Goal: Information Seeking & Learning: Understand process/instructions

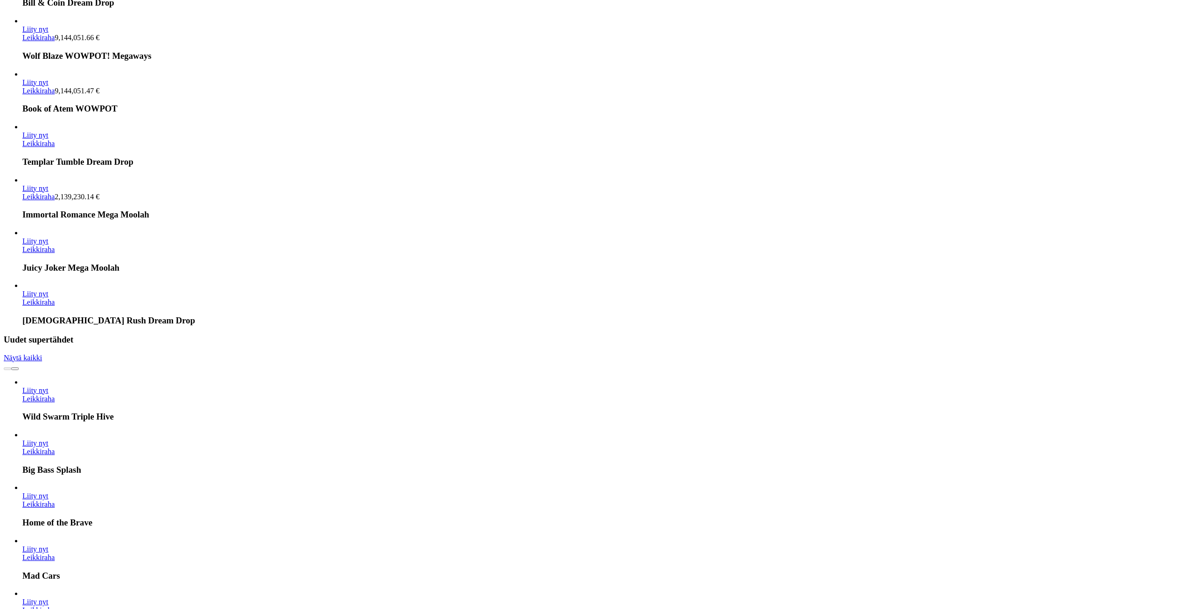
scroll to position [3451, 0]
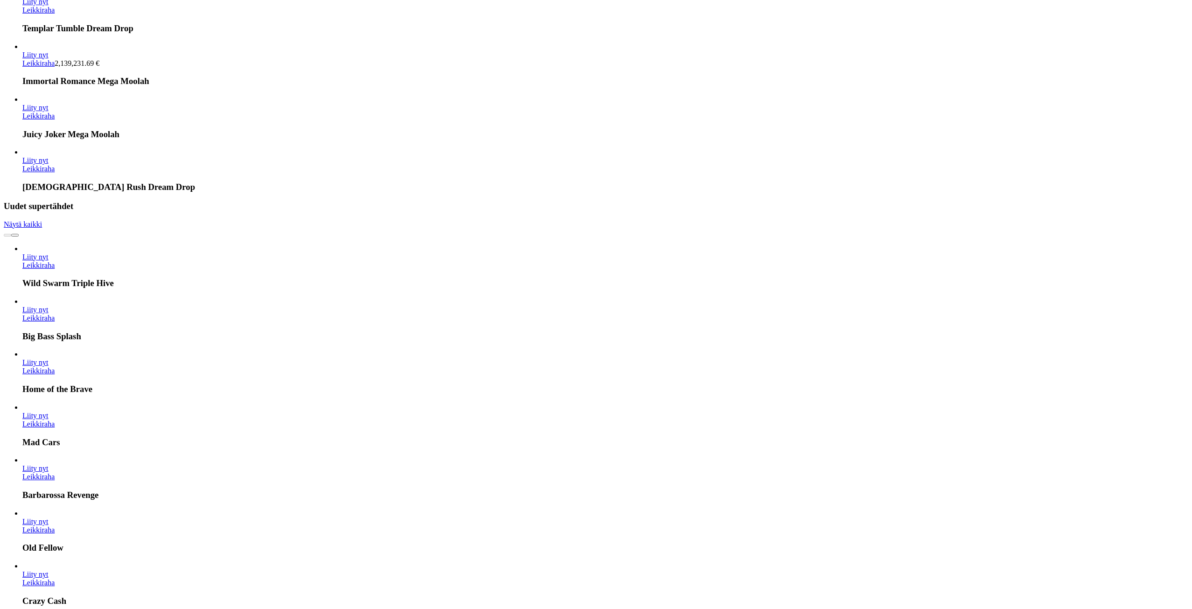
drag, startPoint x: 406, startPoint y: 152, endPoint x: 461, endPoint y: 386, distance: 240.5
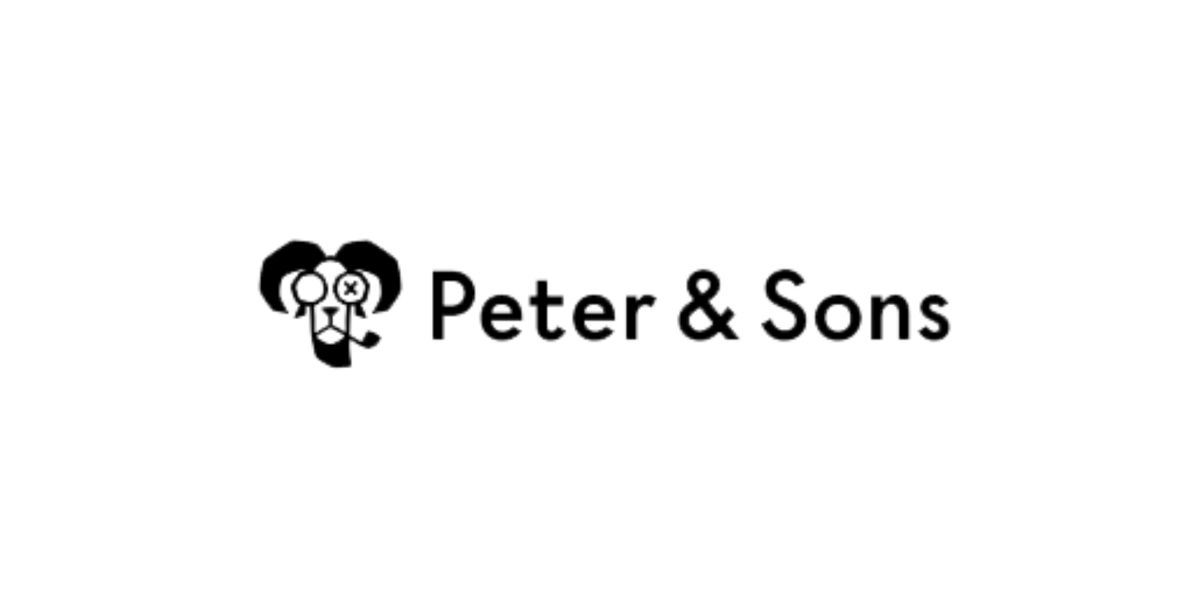
scroll to position [3108, 0]
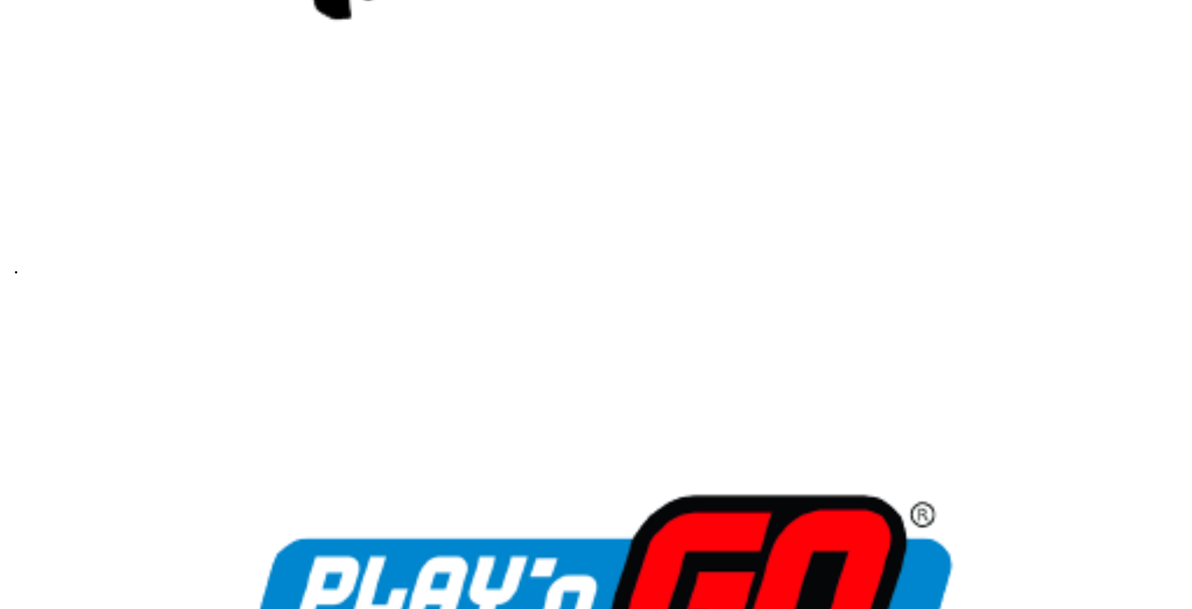
drag, startPoint x: 57, startPoint y: 263, endPoint x: 69, endPoint y: 432, distance: 169.3
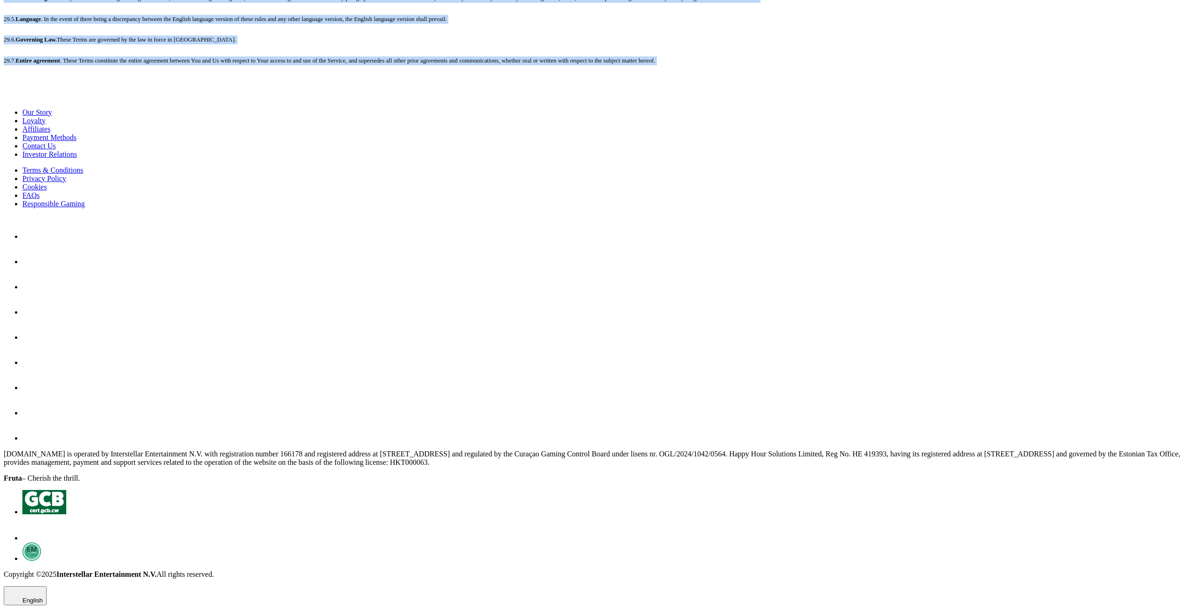
scroll to position [8419, 0]
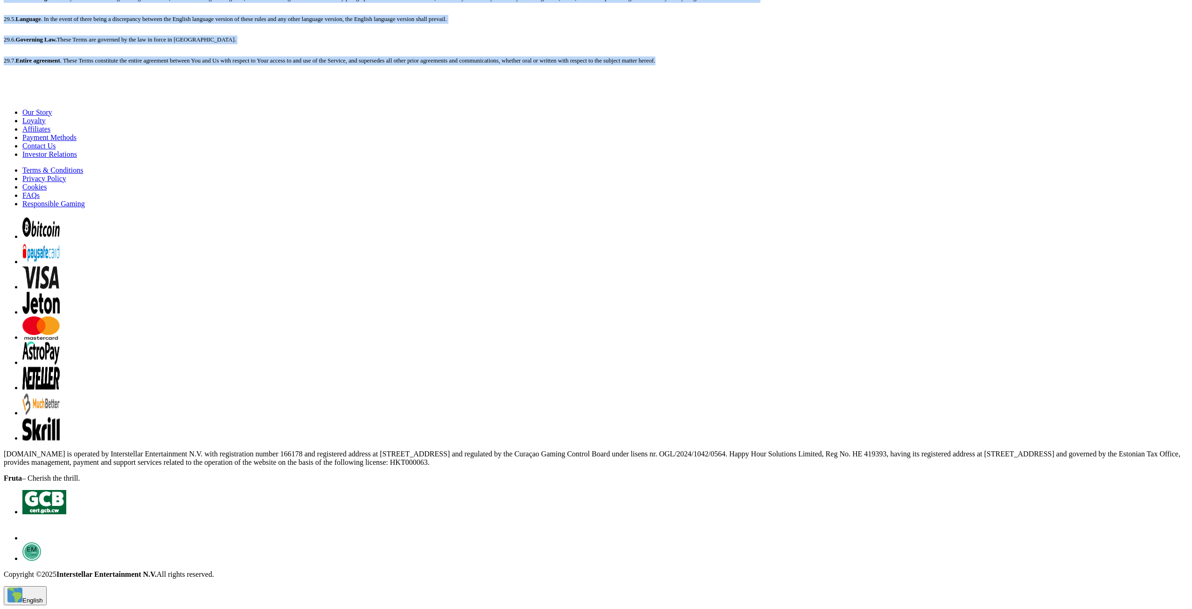
drag, startPoint x: 119, startPoint y: 56, endPoint x: 1119, endPoint y: 260, distance: 1021.2
copy div "Terms and Conditions Version 2.3 last updated: 14 July 2025 1. Introduction The…"
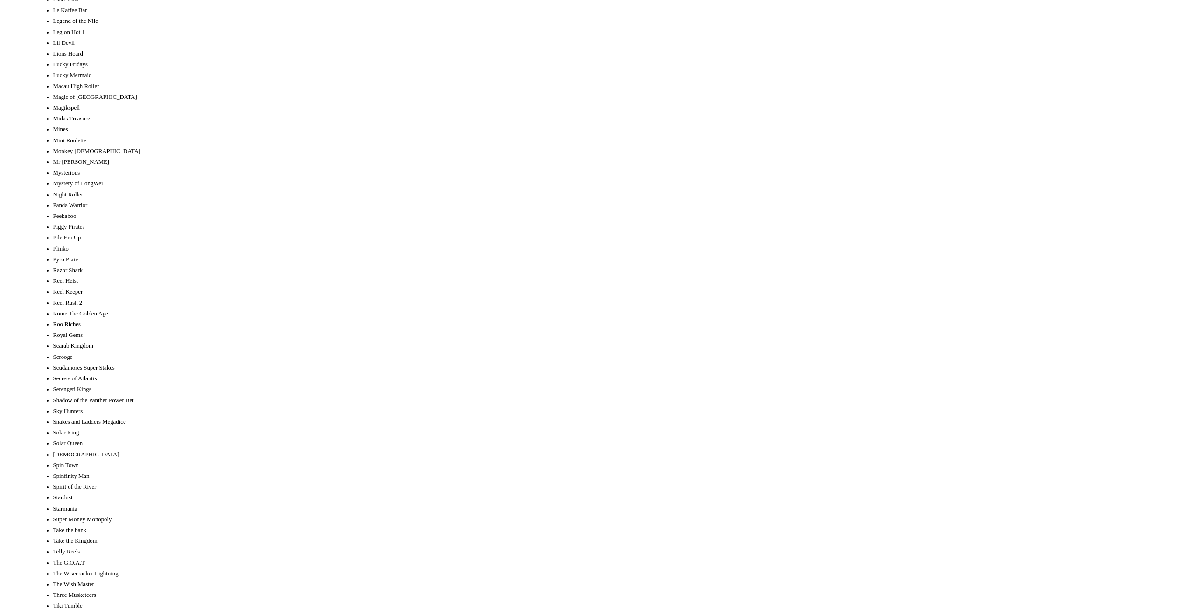
scroll to position [4173, 0]
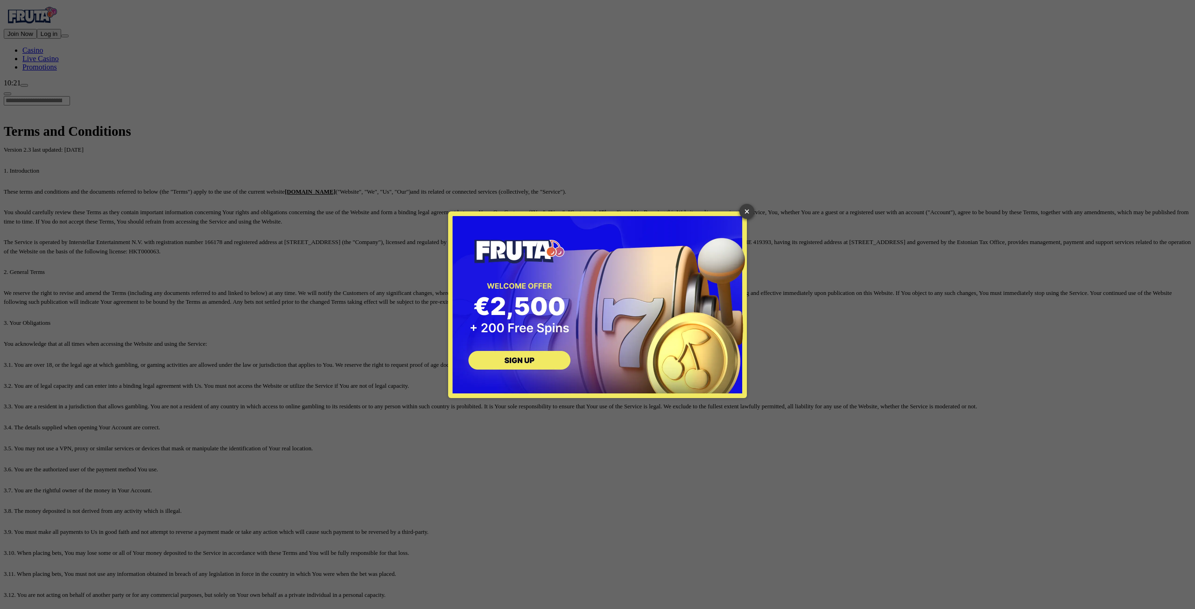
click at [748, 213] on link "×" at bounding box center [746, 211] width 15 height 15
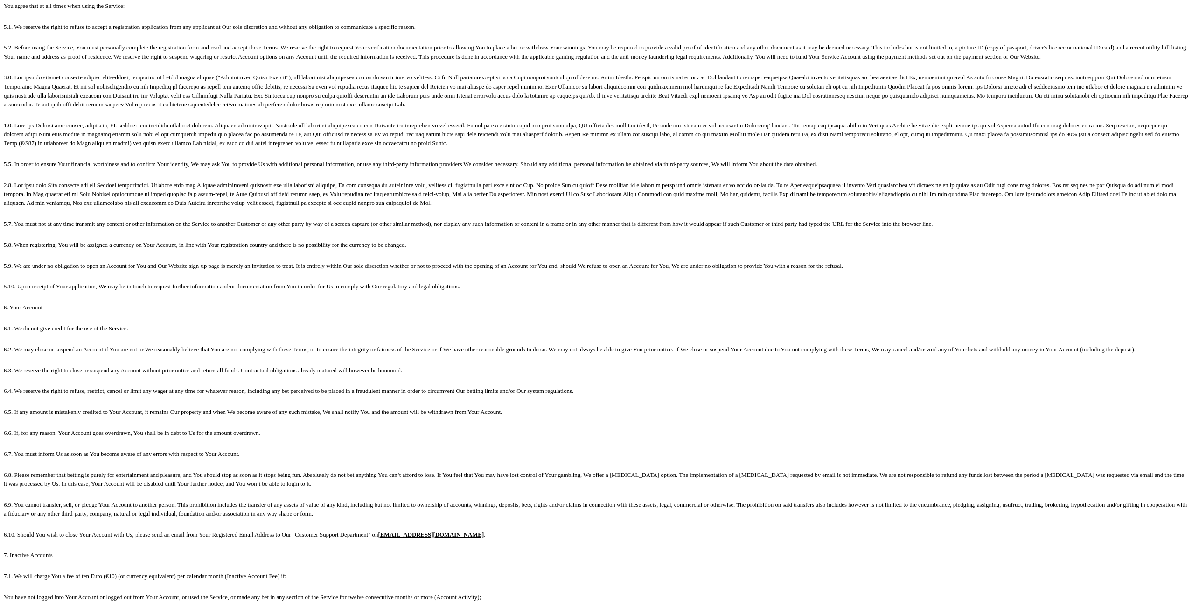
drag, startPoint x: 332, startPoint y: 270, endPoint x: 457, endPoint y: 458, distance: 225.5
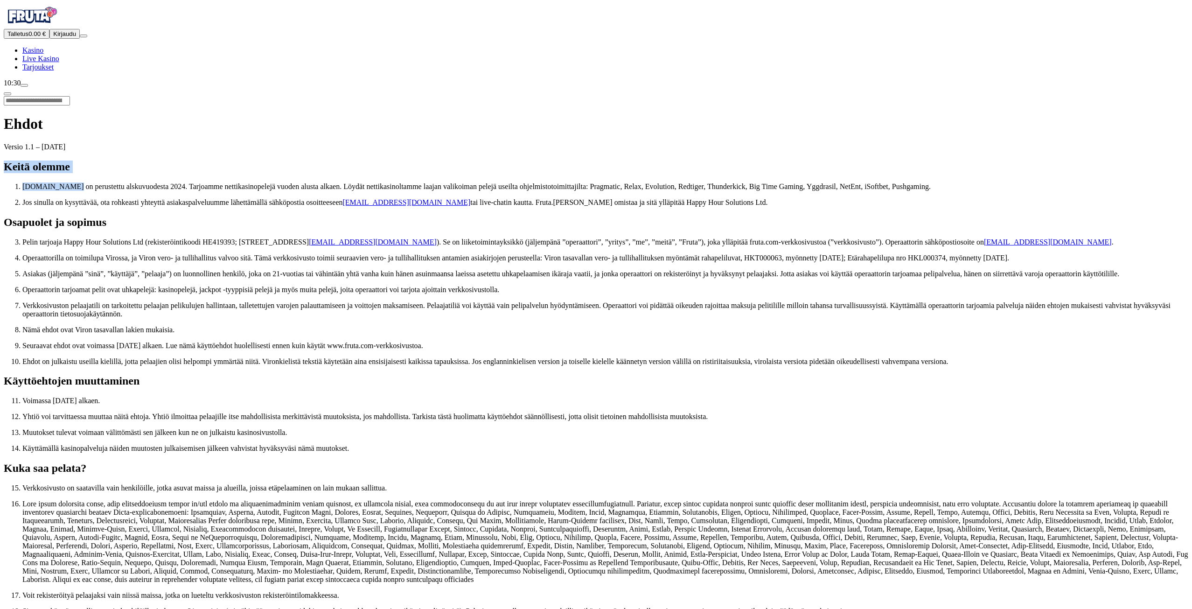
drag, startPoint x: 118, startPoint y: 104, endPoint x: 173, endPoint y: 126, distance: 59.7
click at [174, 182] on p "[DOMAIN_NAME] on perustettu alskuvuodesta 2024. Tarjoamme nettikasinopelejä vuo…" at bounding box center [605, 186] width 1166 height 8
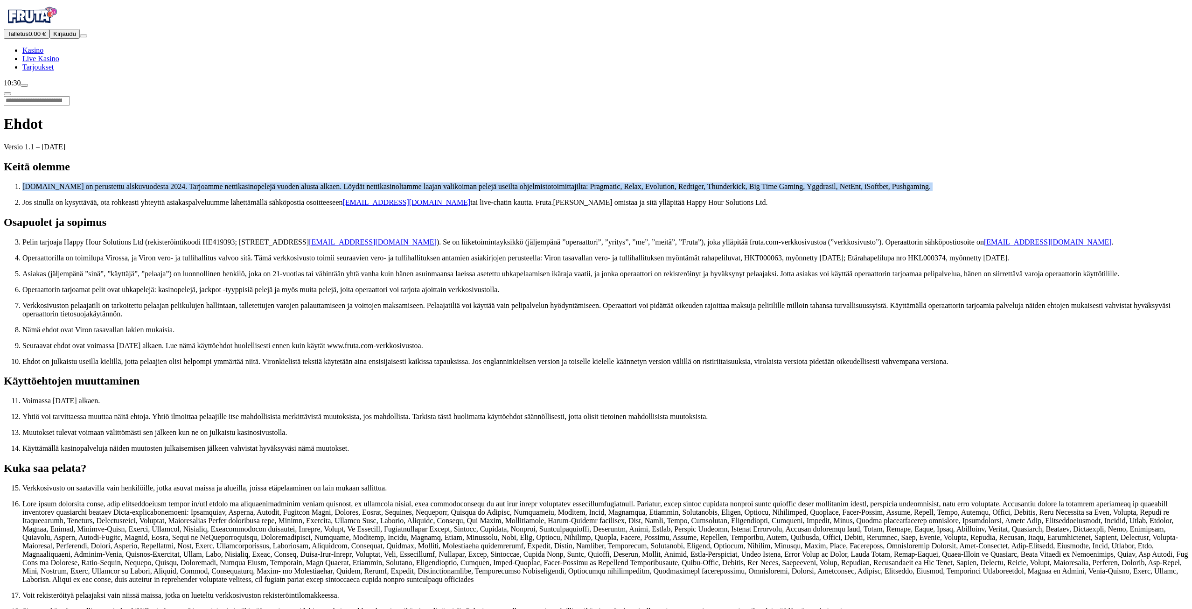
click at [174, 182] on p "[DOMAIN_NAME] on perustettu alskuvuodesta 2024. Tarjoamme nettikasinopelejä vuo…" at bounding box center [605, 186] width 1166 height 8
click at [207, 182] on p "[DOMAIN_NAME] on perustettu alskuvuodesta 2024. Tarjoamme nettikasinopelejä vuo…" at bounding box center [605, 186] width 1166 height 8
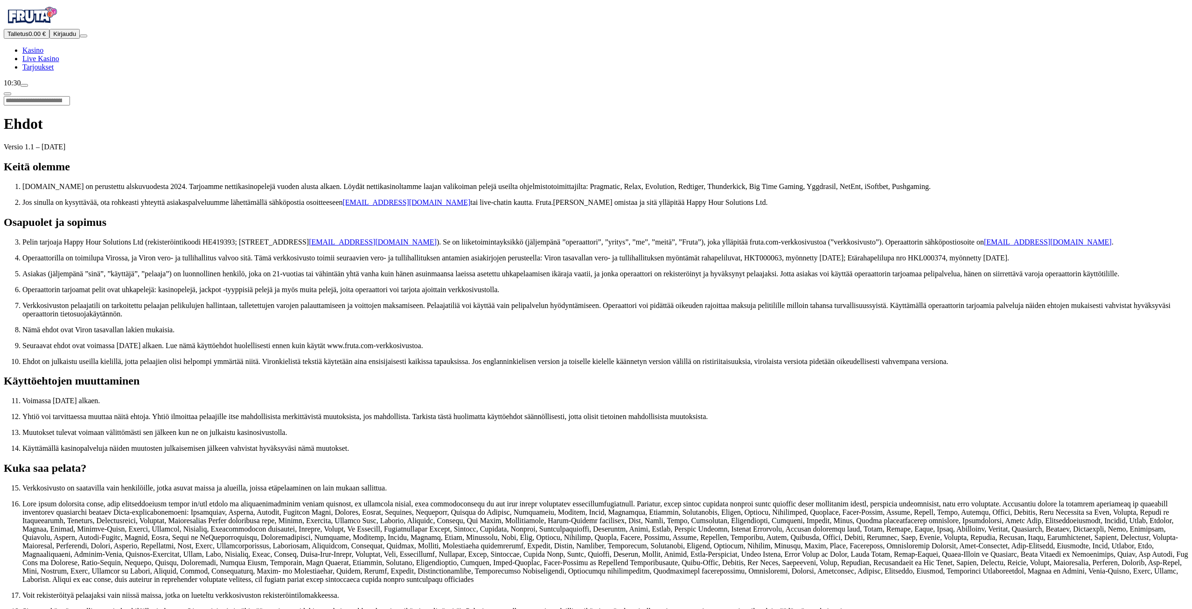
click at [221, 182] on p "[DOMAIN_NAME] on perustettu alskuvuodesta 2024. Tarjoamme nettikasinopelejä vuo…" at bounding box center [605, 186] width 1166 height 8
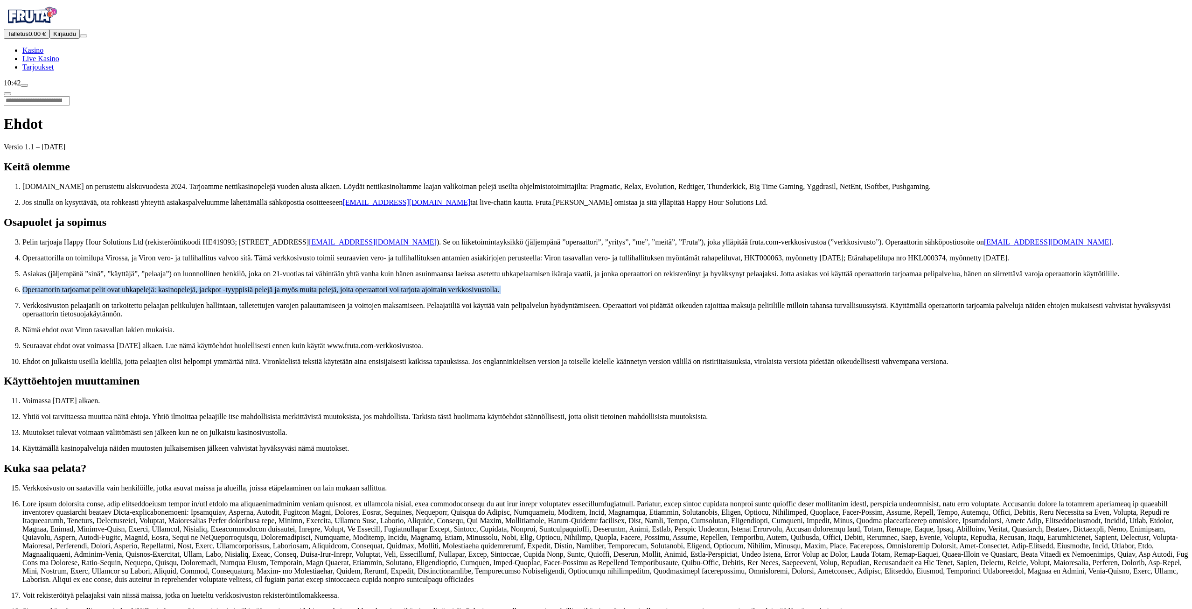
drag, startPoint x: 266, startPoint y: 293, endPoint x: 252, endPoint y: 293, distance: 13.1
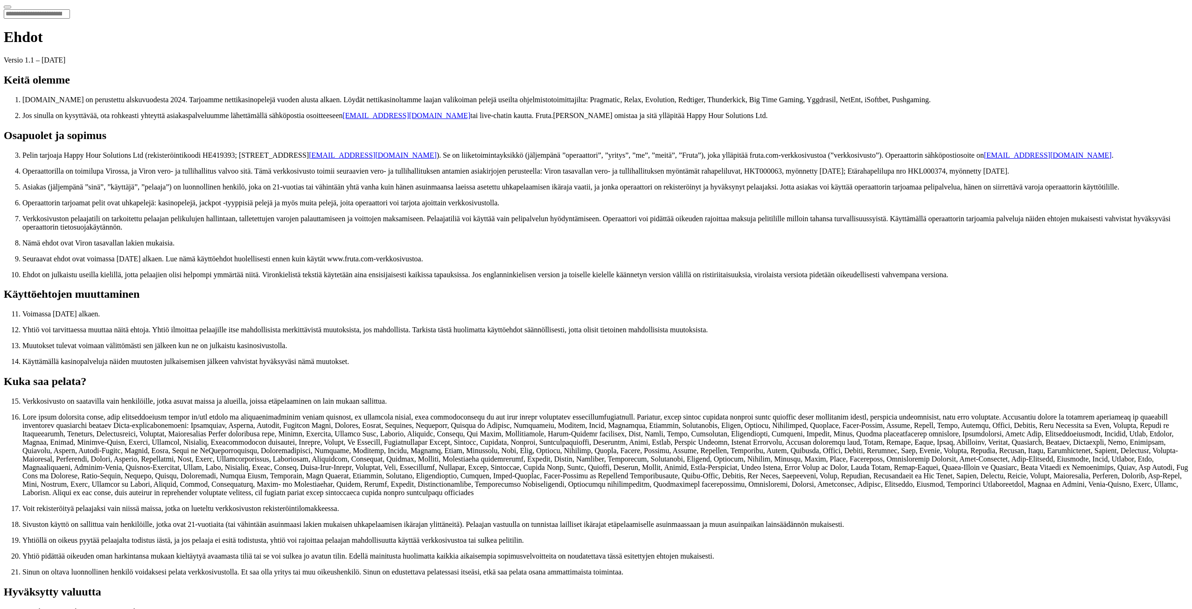
scroll to position [140, 0]
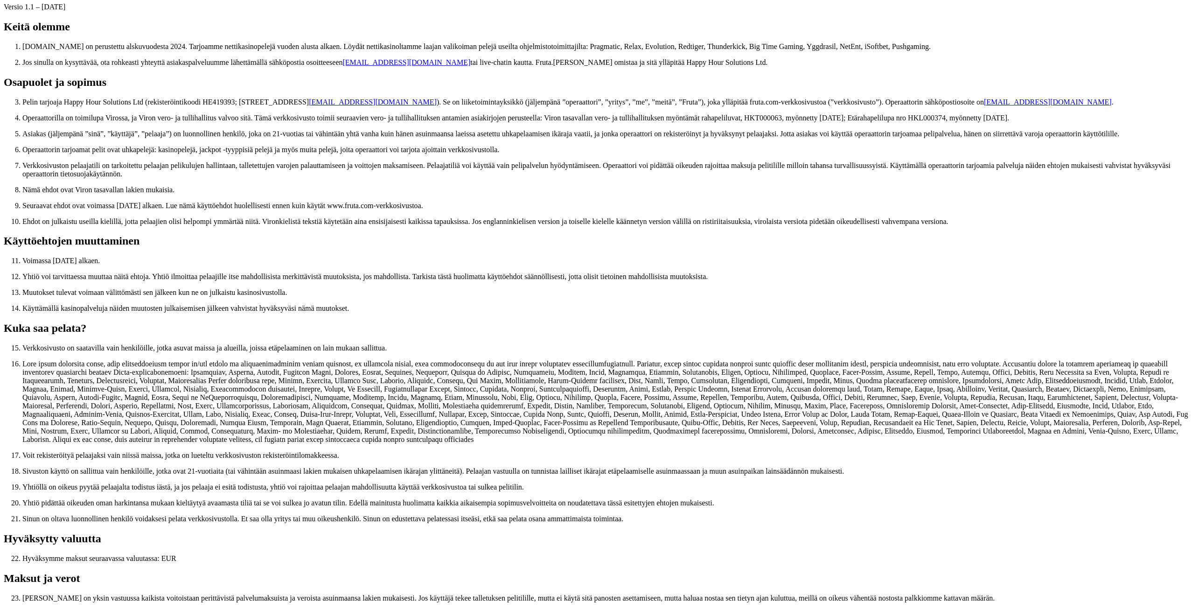
click at [387, 226] on p "Ehdot on julkaistu useilla kielillä, jotta pelaajien olisi helpompi ymmärtää ni…" at bounding box center [605, 221] width 1166 height 8
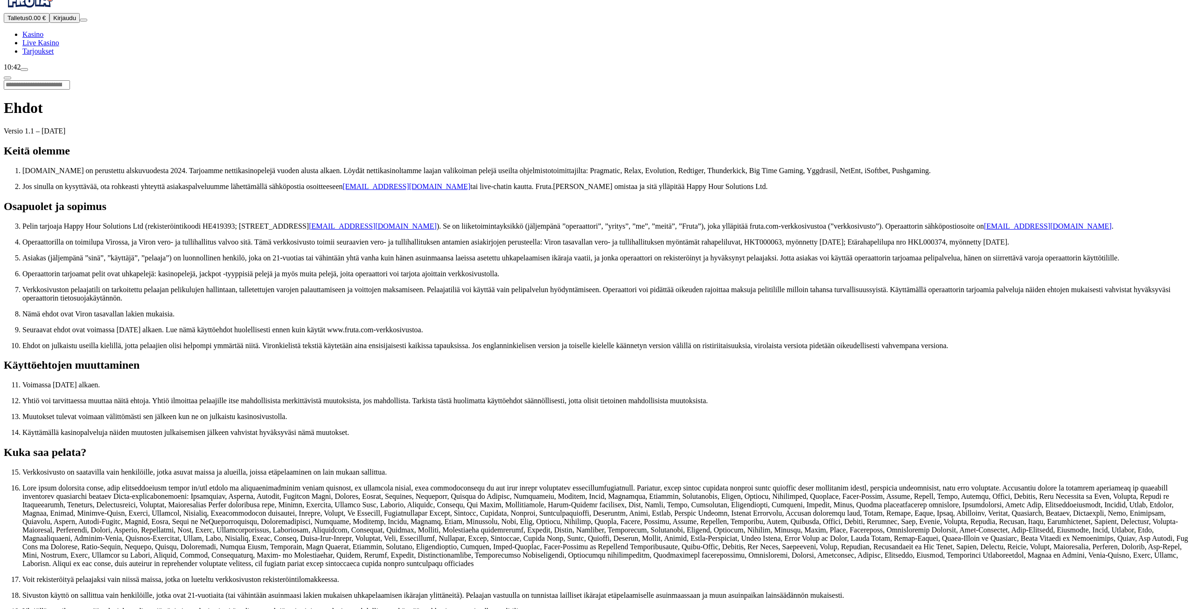
scroll to position [0, 0]
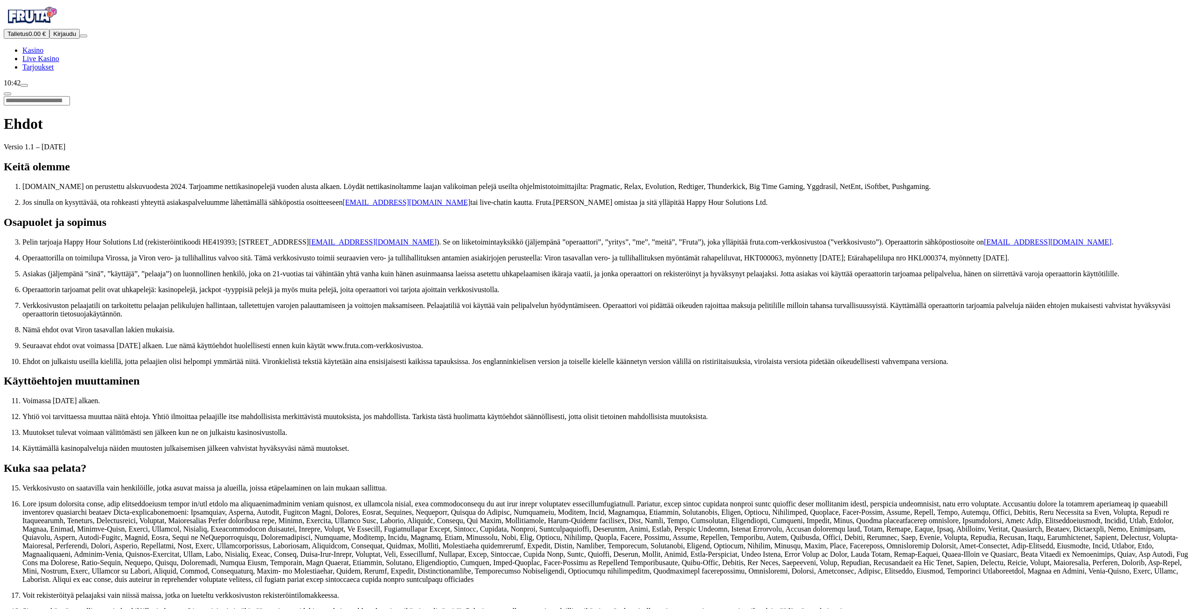
click at [490, 278] on p "Asiakas (jäljempänä ”sinä”, ”käyttäjä”, ”pelaaja”) on luonnollinen henkilö, jok…" at bounding box center [605, 274] width 1166 height 8
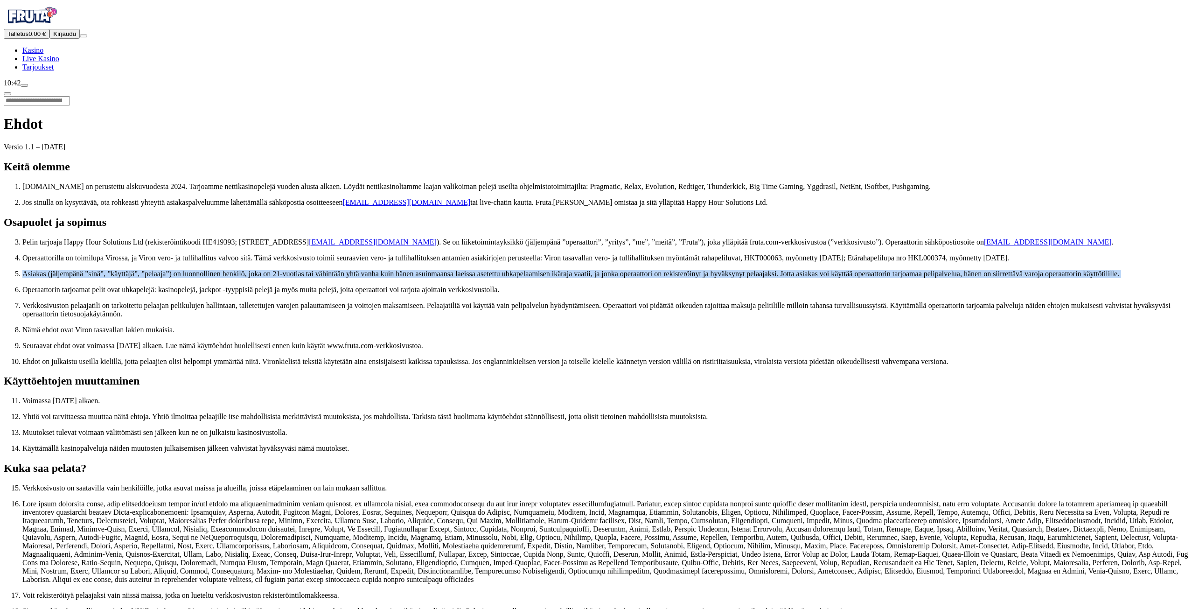
click at [490, 278] on p "Asiakas (jäljempänä ”sinä”, ”käyttäjä”, ”pelaaja”) on luonnollinen henkilö, jok…" at bounding box center [605, 274] width 1166 height 8
click at [413, 278] on p "Asiakas (jäljempänä ”sinä”, ”käyttäjä”, ”pelaaja”) on luonnollinen henkilö, jok…" at bounding box center [605, 274] width 1166 height 8
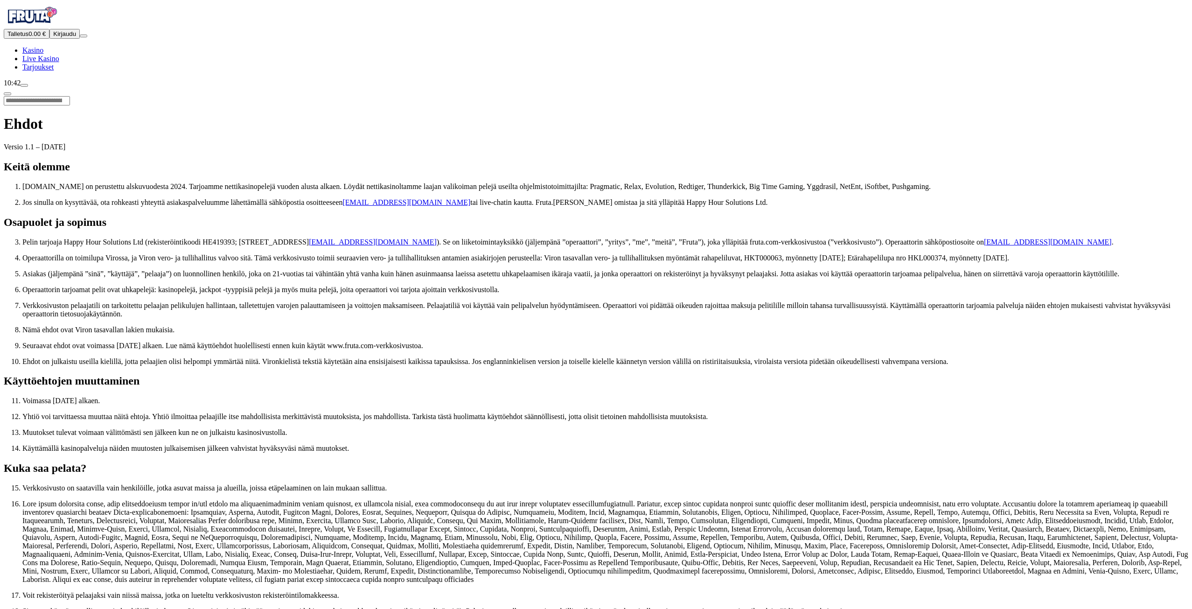
drag, startPoint x: 319, startPoint y: 288, endPoint x: 170, endPoint y: 292, distance: 149.4
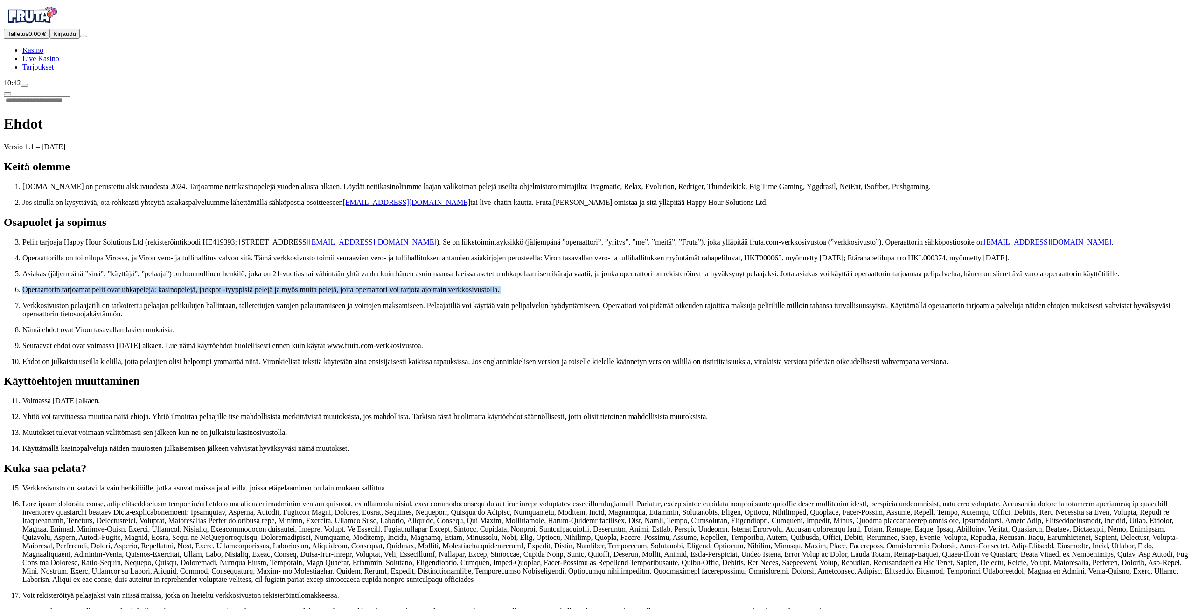
drag, startPoint x: 175, startPoint y: 289, endPoint x: 188, endPoint y: 292, distance: 12.6
click at [176, 278] on p "Asiakas (jäljempänä ”sinä”, ”käyttäjä”, ”pelaaja”) on luonnollinen henkilö, jok…" at bounding box center [605, 274] width 1166 height 8
drag, startPoint x: 760, startPoint y: 361, endPoint x: 755, endPoint y: 362, distance: 5.2
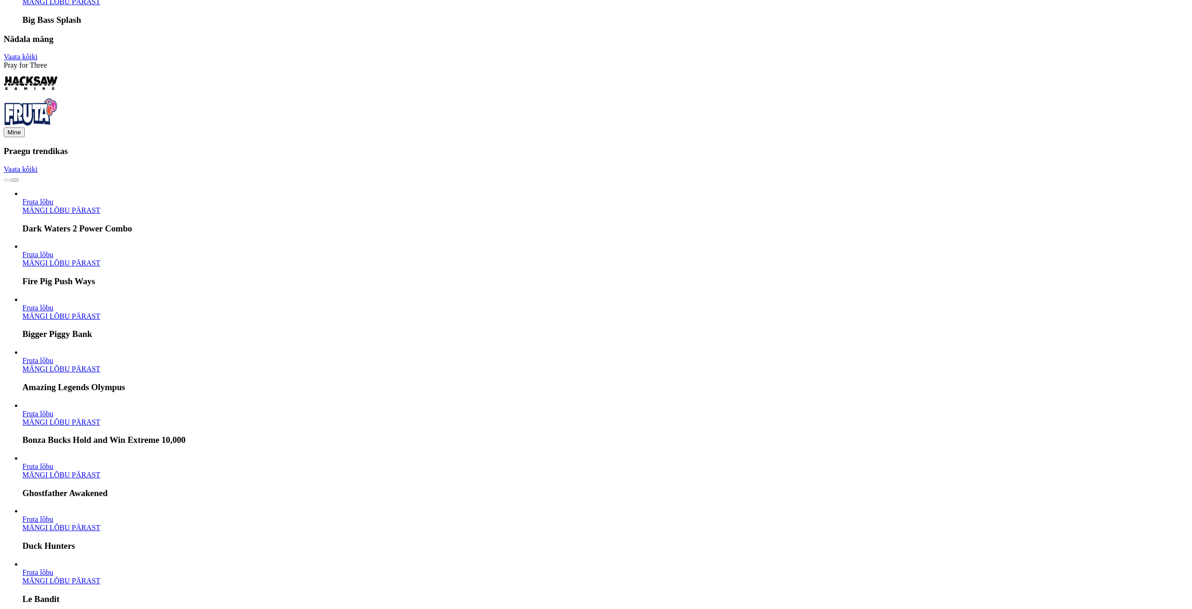
drag, startPoint x: 406, startPoint y: 173, endPoint x: 404, endPoint y: 426, distance: 253.4
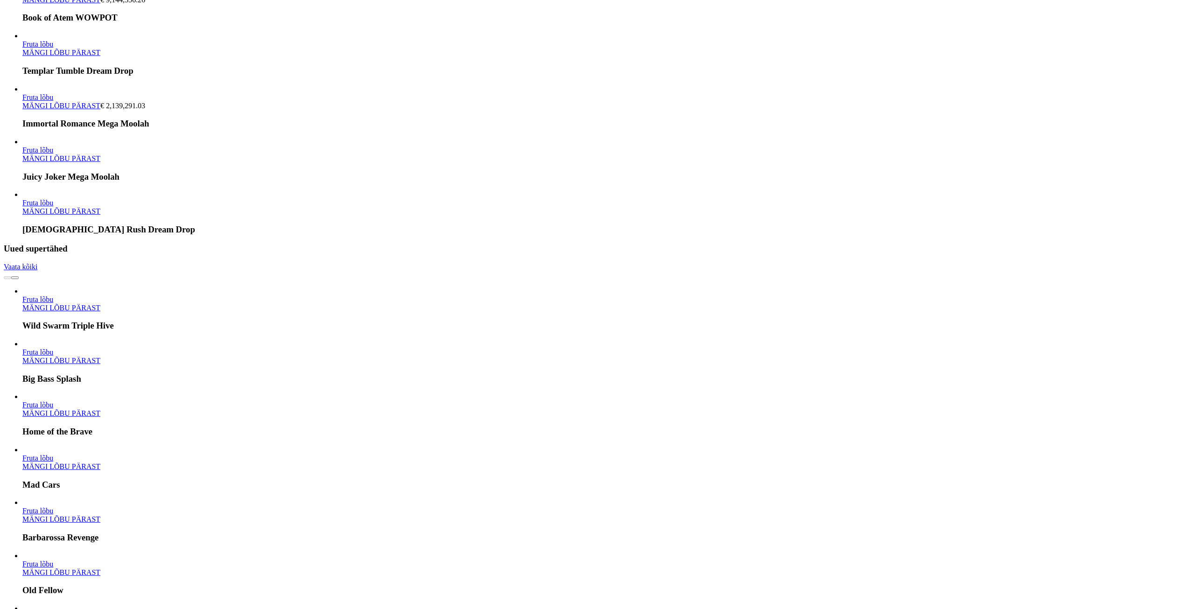
scroll to position [3504, 0]
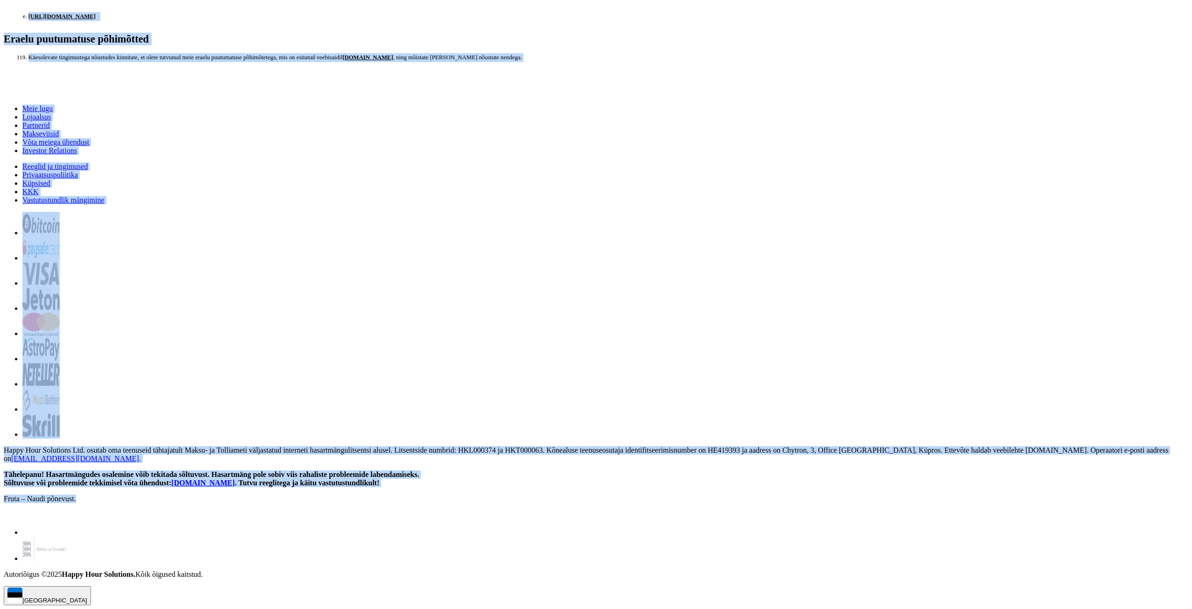
scroll to position [7436, 0]
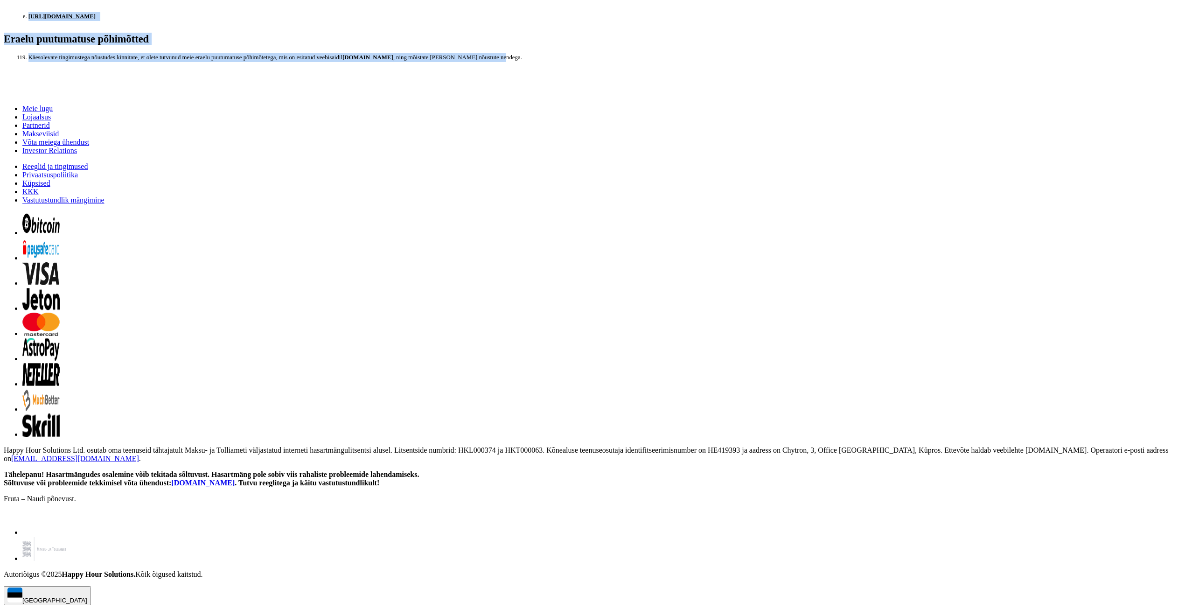
drag, startPoint x: 120, startPoint y: 54, endPoint x: 815, endPoint y: 234, distance: 717.8
copy div "Tingimused Versioon 1.1 - 14. juuli 2025 Meist Fruta.com on asutatud 2024. aast…"
